Goal: Task Accomplishment & Management: Complete application form

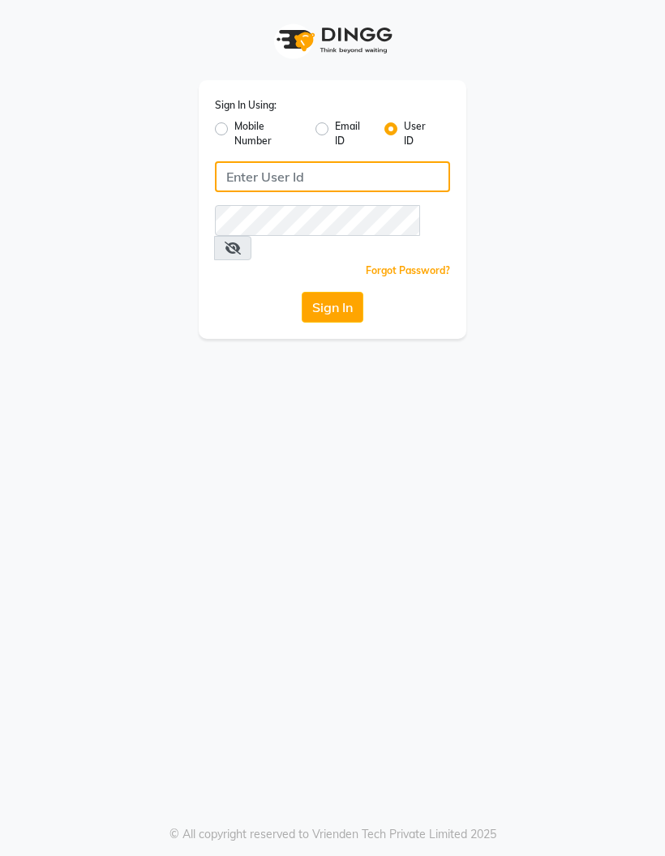
click at [281, 165] on input "Username" at bounding box center [332, 176] width 235 height 31
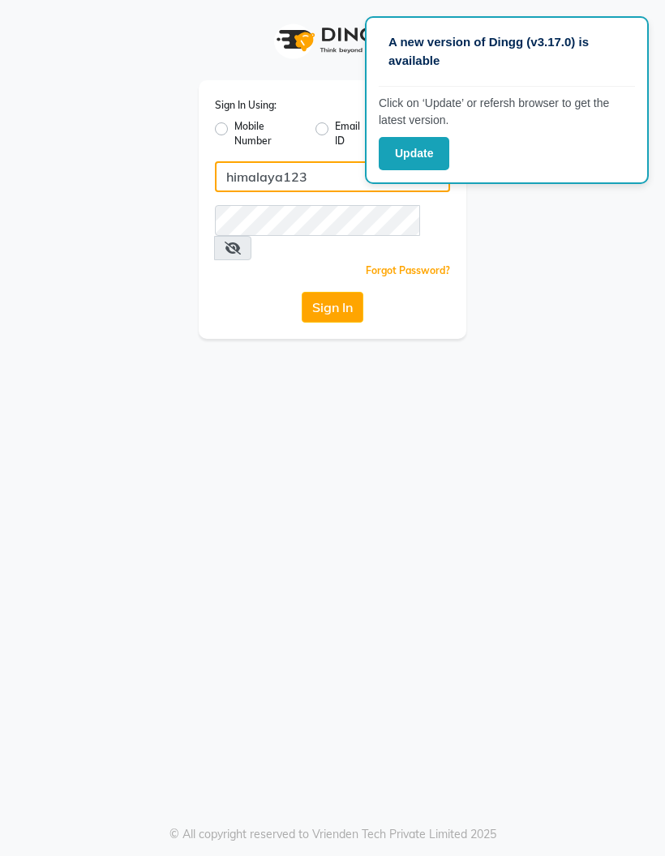
type input "himalaya123"
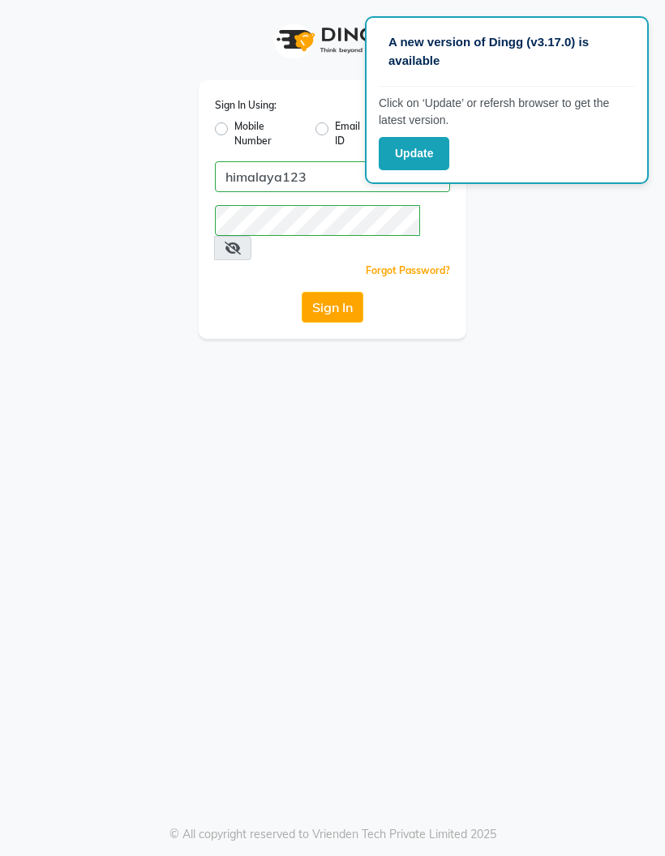
click at [241, 242] on icon at bounding box center [233, 248] width 16 height 13
click at [329, 292] on button "Sign In" at bounding box center [333, 307] width 62 height 31
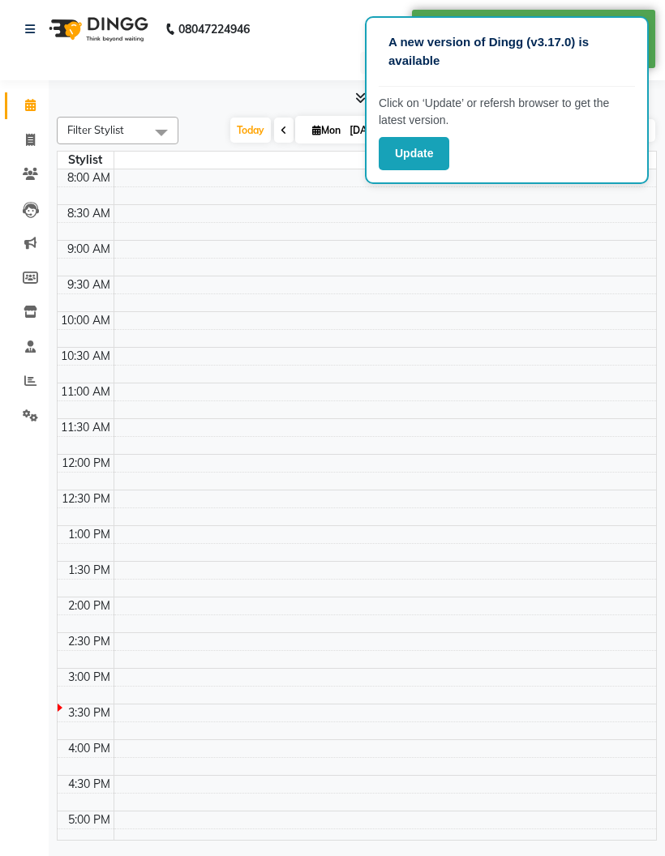
select select "en"
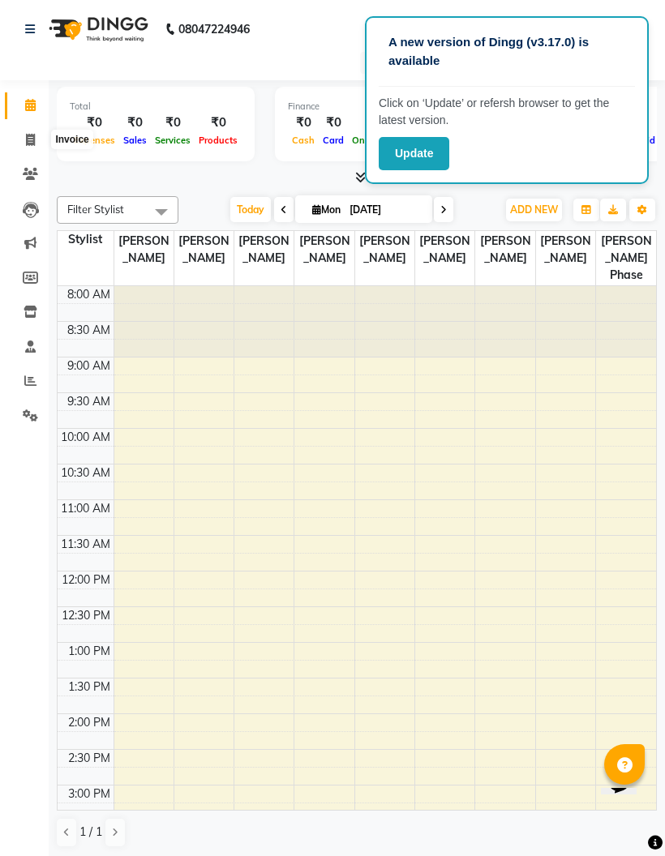
click at [23, 136] on span at bounding box center [30, 140] width 28 height 19
select select "4594"
select select "service"
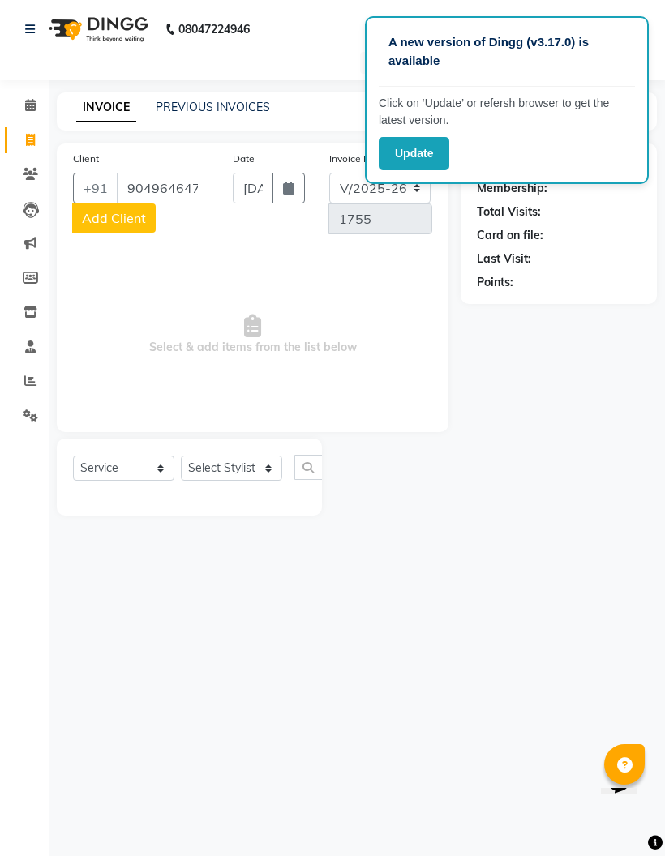
type input "9049646472"
click at [103, 230] on button "Add Client" at bounding box center [113, 217] width 83 height 29
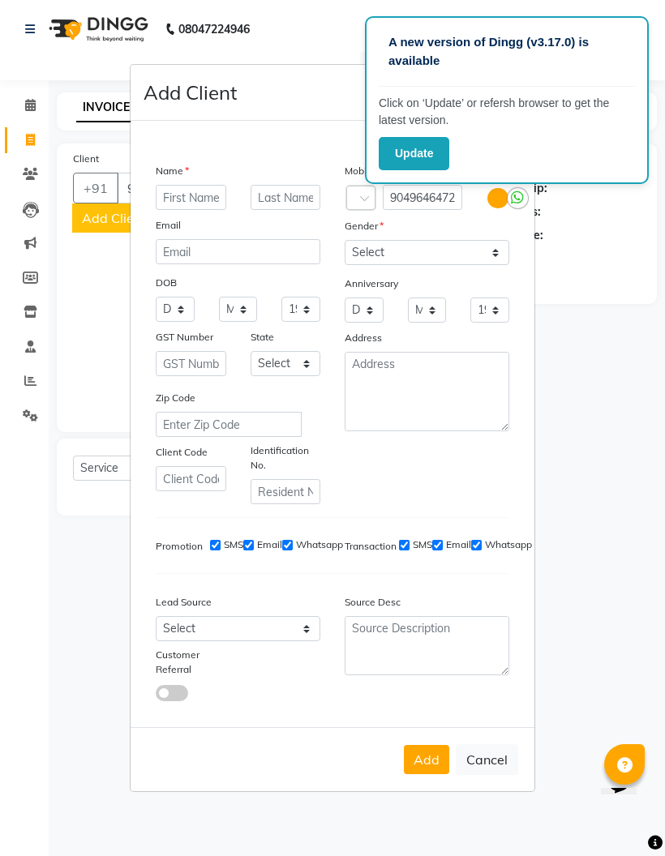
click at [184, 210] on input "text" at bounding box center [191, 197] width 71 height 25
type input "Manthan"
click at [439, 265] on select "Select Male Female Other Prefer Not To Say" at bounding box center [426, 252] width 165 height 25
select select "male"
click at [437, 774] on button "Add" at bounding box center [426, 759] width 45 height 29
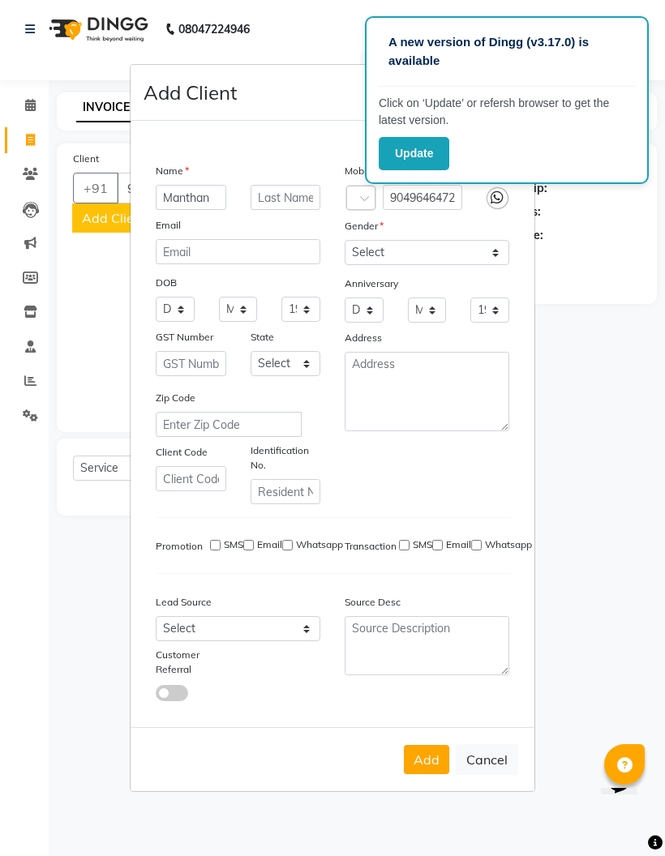
select select
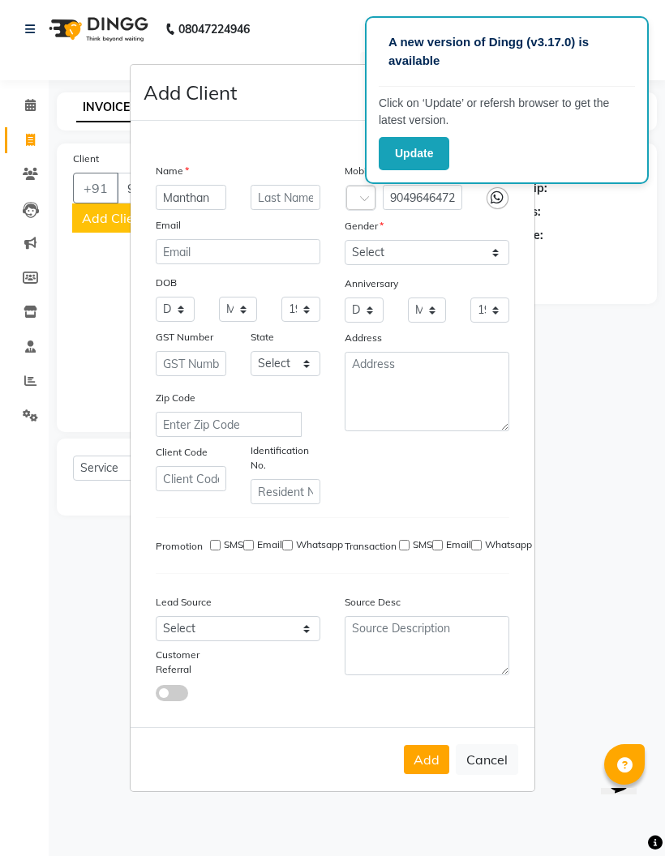
select select
checkbox input "false"
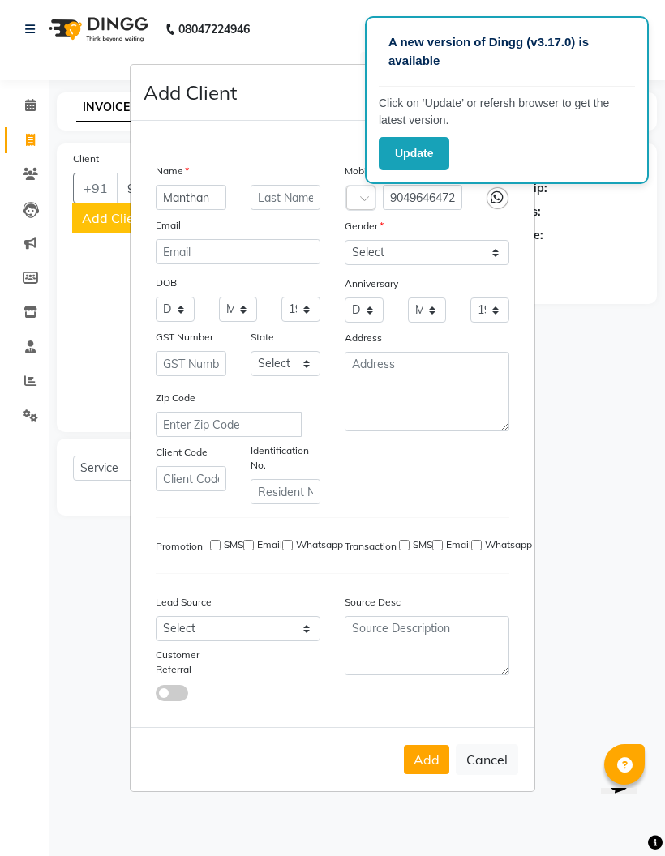
checkbox input "false"
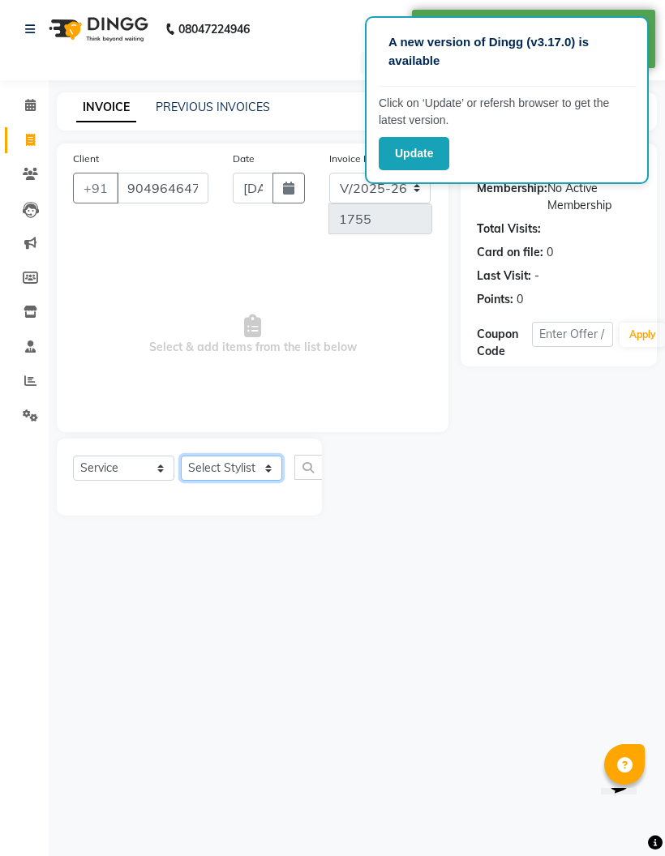
click at [271, 467] on select "Select Stylist Avantika Phase Ganesh Gosavi Mahesh Sawant nakul tadas prasad ka…" at bounding box center [231, 468] width 101 height 25
select select "32633"
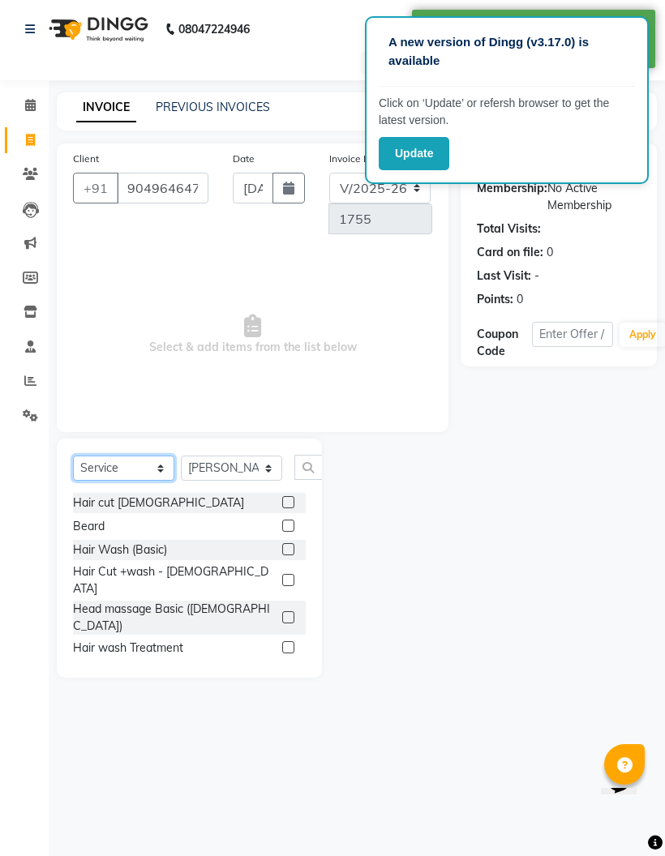
click at [156, 470] on select "Select Service Product Membership Package Voucher Prepaid Gift Card" at bounding box center [123, 468] width 101 height 25
select select "product"
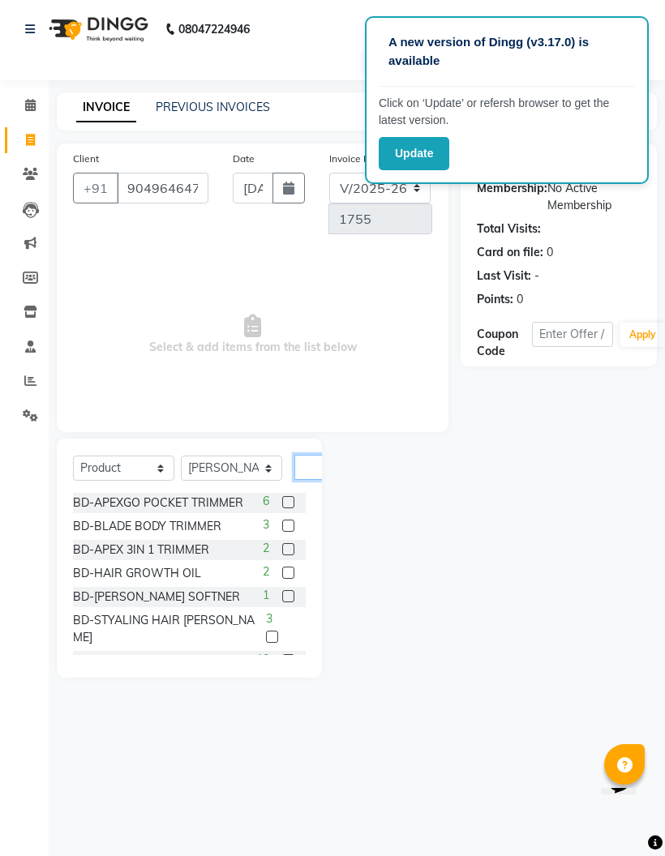
click at [308, 464] on input "text" at bounding box center [313, 467] width 39 height 25
click at [421, 473] on div at bounding box center [391, 558] width 139 height 239
click at [306, 466] on input "text" at bounding box center [313, 467] width 39 height 25
click at [586, 504] on div "Name: Manthan Membership: No Active Membership Total Visits: Card on file: 0 La…" at bounding box center [564, 410] width 208 height 534
click at [558, 568] on div "Name: Manthan Membership: No Active Membership Total Visits: Card on file: 0 La…" at bounding box center [564, 410] width 208 height 534
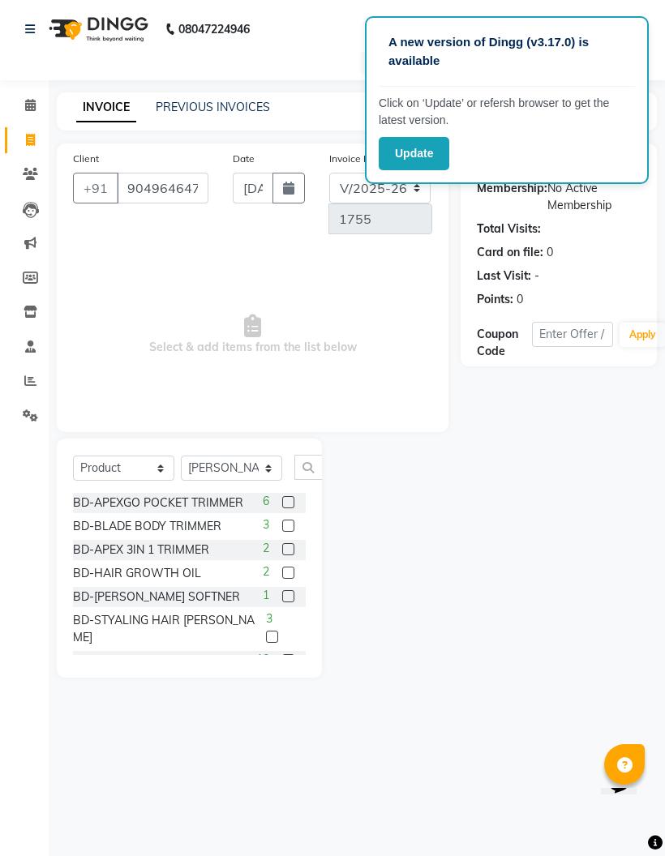
click at [441, 473] on div at bounding box center [391, 558] width 139 height 239
click at [430, 458] on div at bounding box center [391, 558] width 139 height 239
